Goal: Find specific page/section: Find specific page/section

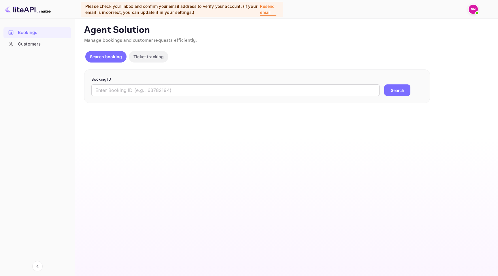
click at [145, 58] on p "Ticket tracking" at bounding box center [149, 57] width 30 height 6
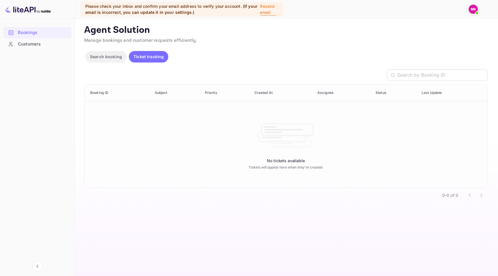
click at [238, 151] on div "No tickets available Tickets will appear here when they're created." at bounding box center [286, 144] width 403 height 87
click at [236, 148] on div "No tickets available Tickets will appear here when they're created." at bounding box center [286, 144] width 403 height 87
click at [93, 53] on button "Search booking" at bounding box center [105, 57] width 41 height 12
